Goal: Task Accomplishment & Management: Manage account settings

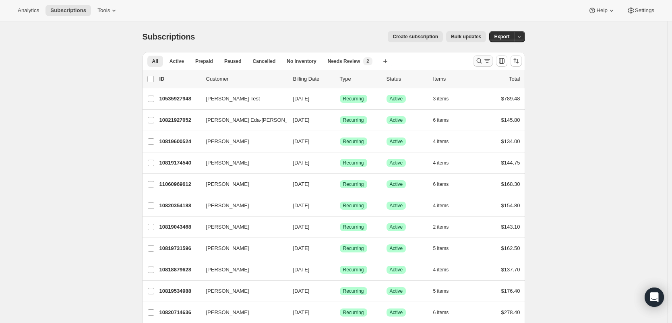
click at [478, 56] on button "Search and filter results" at bounding box center [483, 60] width 19 height 11
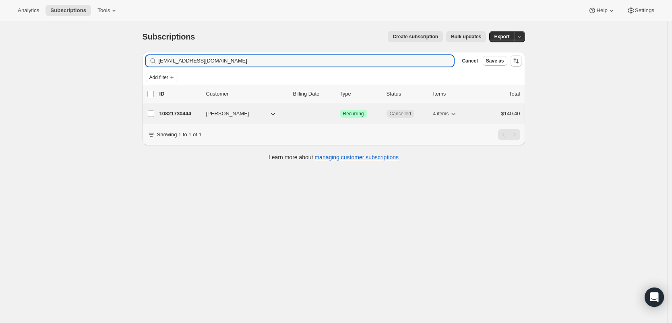
type input "[EMAIL_ADDRESS][DOMAIN_NAME]"
click at [176, 111] on p "10821730444" at bounding box center [180, 114] width 40 height 8
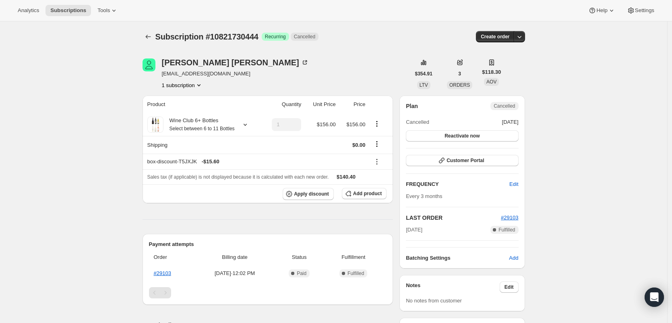
click at [192, 75] on span "[EMAIL_ADDRESS][DOMAIN_NAME]" at bounding box center [235, 74] width 147 height 8
copy span "[EMAIL_ADDRESS][DOMAIN_NAME]"
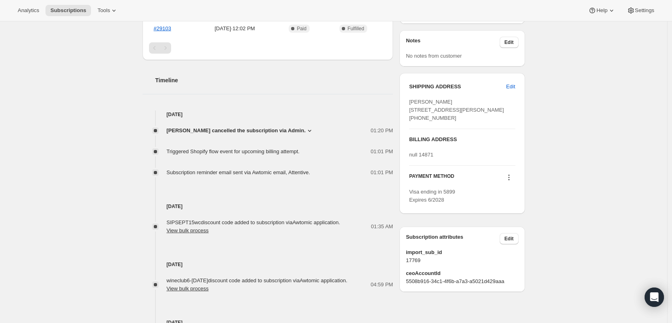
scroll to position [249, 0]
